Goal: Task Accomplishment & Management: Use online tool/utility

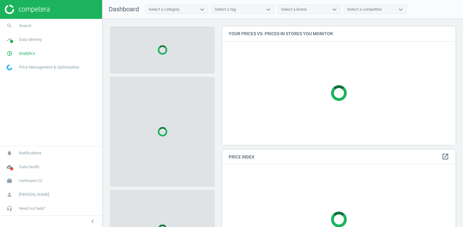
scroll to position [119, 233]
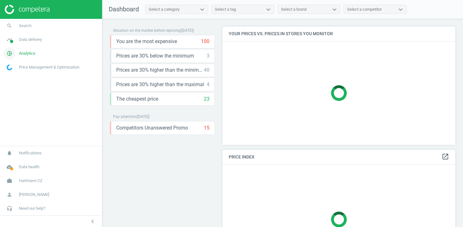
click at [34, 53] on span "Analytics" at bounding box center [27, 54] width 16 height 6
click at [14, 77] on span "Products" at bounding box center [14, 76] width 15 height 5
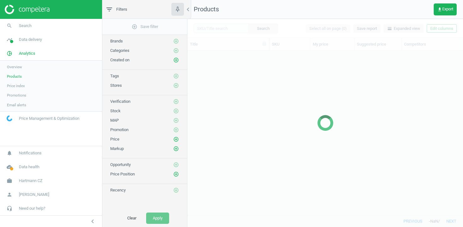
scroll to position [165, 276]
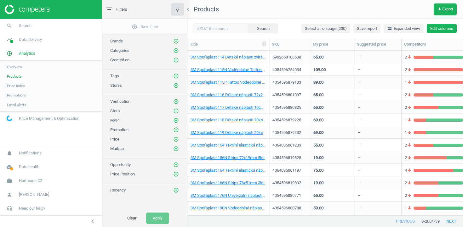
click at [440, 25] on button "Edit columns" at bounding box center [442, 28] width 30 height 9
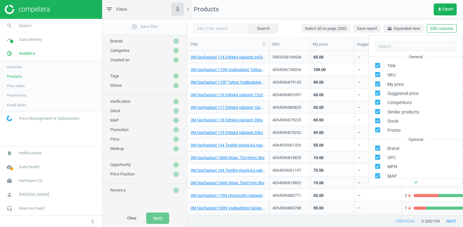
scroll to position [99, 0]
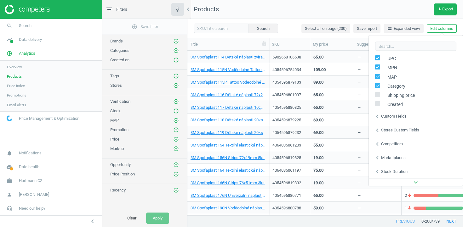
click at [387, 131] on div "Stores custom fields" at bounding box center [400, 130] width 38 height 6
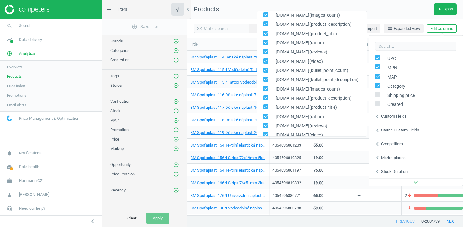
scroll to position [192, 0]
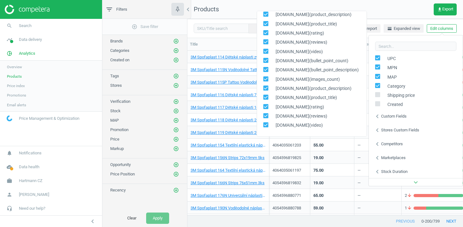
click at [390, 118] on div "Custom fields" at bounding box center [394, 116] width 26 height 6
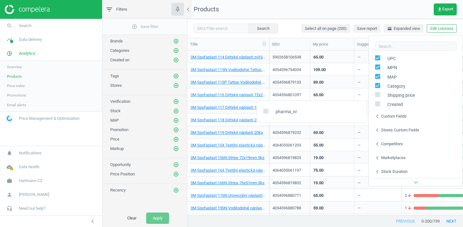
click at [291, 111] on span "pharma_nr" at bounding box center [284, 112] width 25 height 6
click at [264, 111] on input "checkbox" at bounding box center [266, 111] width 4 height 4
checkbox input "true"
click at [283, 152] on div "4054596819825" at bounding box center [289, 157] width 34 height 11
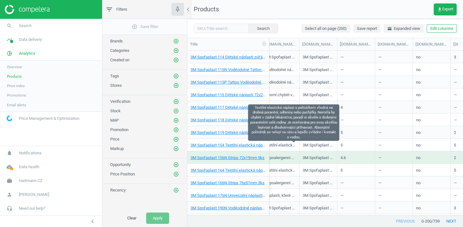
scroll to position [0, 1280]
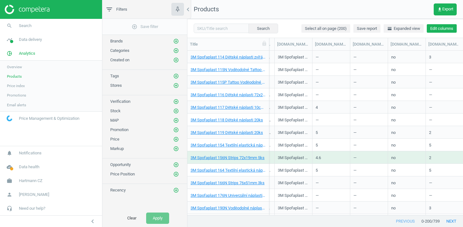
click at [440, 31] on button "Edit columns" at bounding box center [442, 28] width 30 height 9
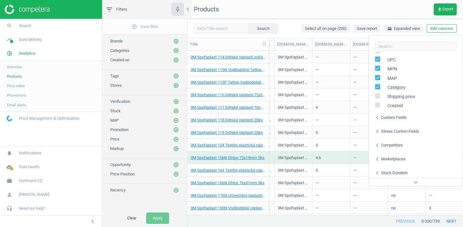
scroll to position [99, 0]
click at [339, 127] on div "5" at bounding box center [331, 132] width 38 height 13
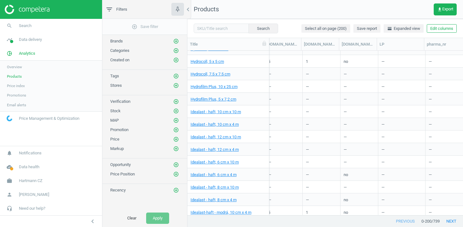
scroll to position [2355, 0]
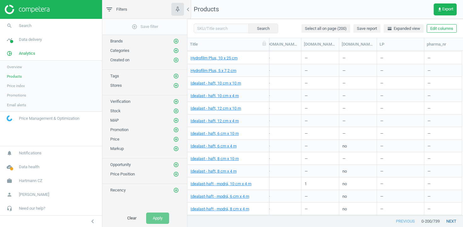
click at [449, 221] on button "next" at bounding box center [451, 221] width 23 height 11
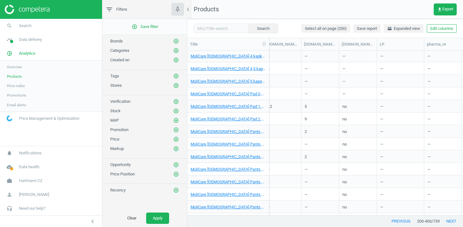
scroll to position [2355, 0]
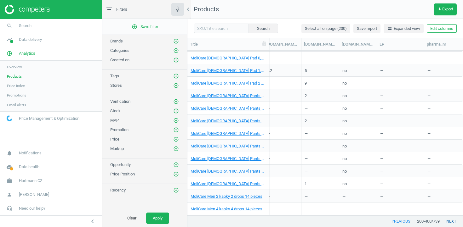
click at [450, 219] on button "next" at bounding box center [451, 221] width 23 height 11
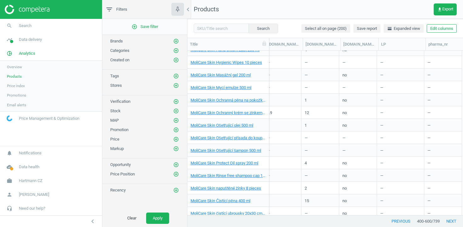
scroll to position [727, 0]
